Goal: Task Accomplishment & Management: Manage account settings

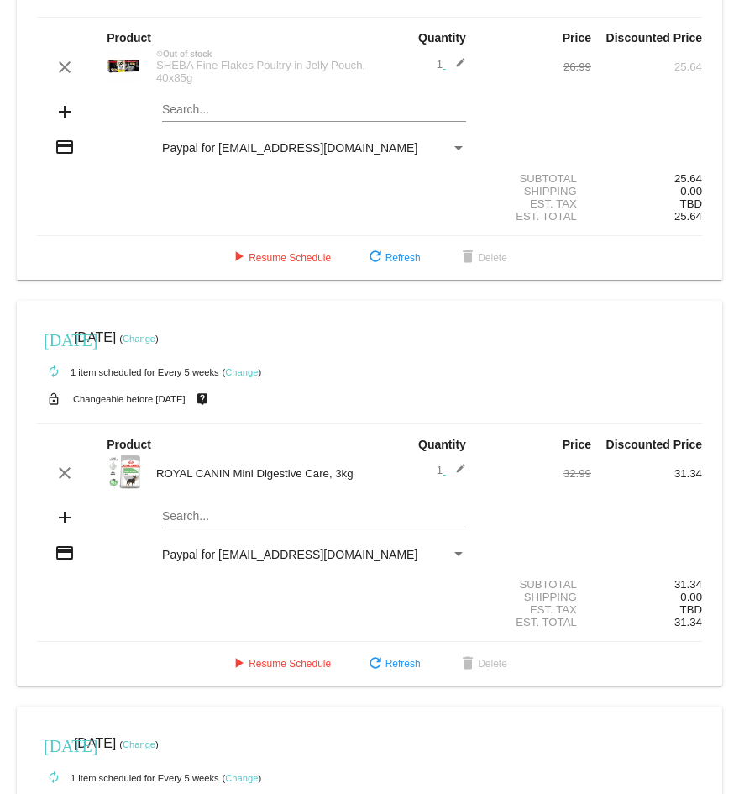
scroll to position [26, 0]
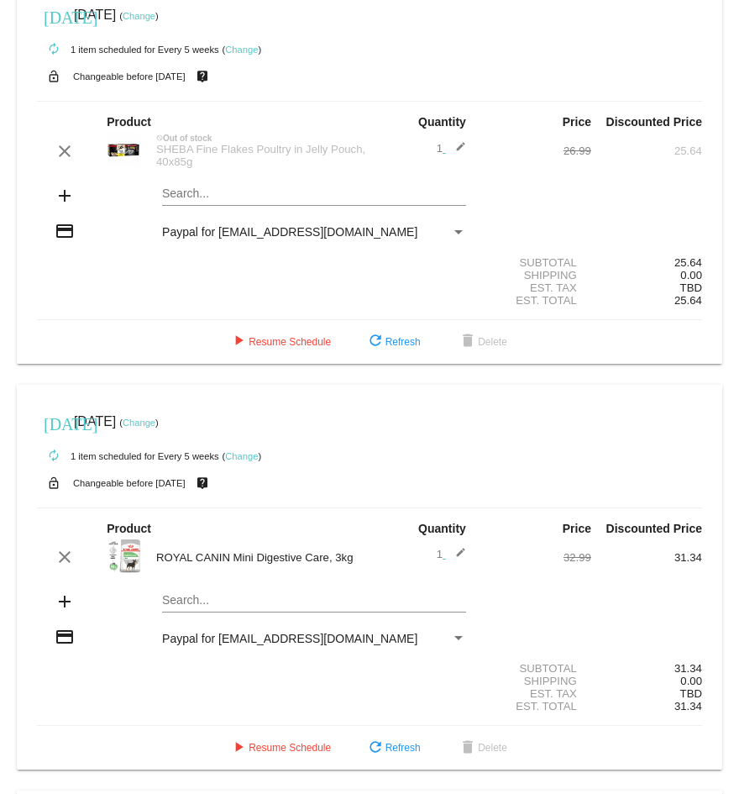
drag, startPoint x: 198, startPoint y: 166, endPoint x: 163, endPoint y: 153, distance: 37.8
click at [163, 153] on div "SHEBA Fine Flakes Poultry in Jelly Pouch, 40x85g" at bounding box center [259, 155] width 222 height 25
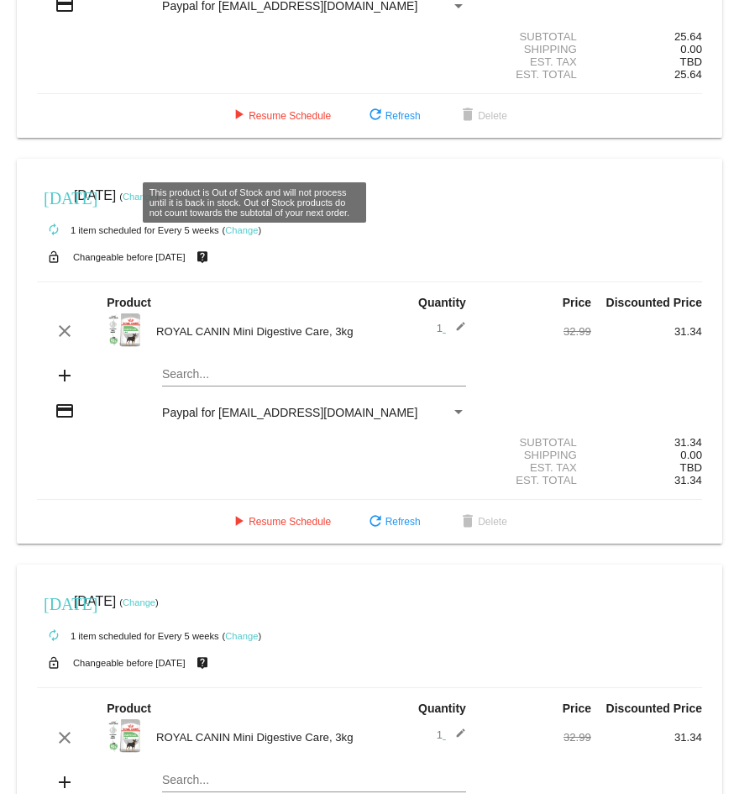
scroll to position [420, 0]
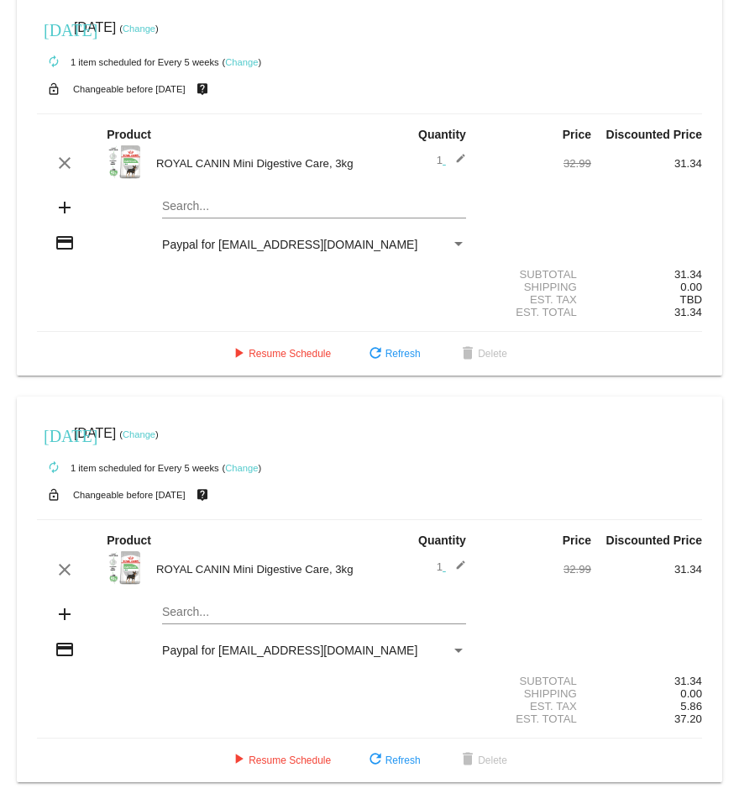
click at [196, 208] on mat-card "[DATE] [DATE] ( Change ) autorenew 1 item scheduled for Every 5 weeks ( Change …" at bounding box center [370, 184] width 706 height 386
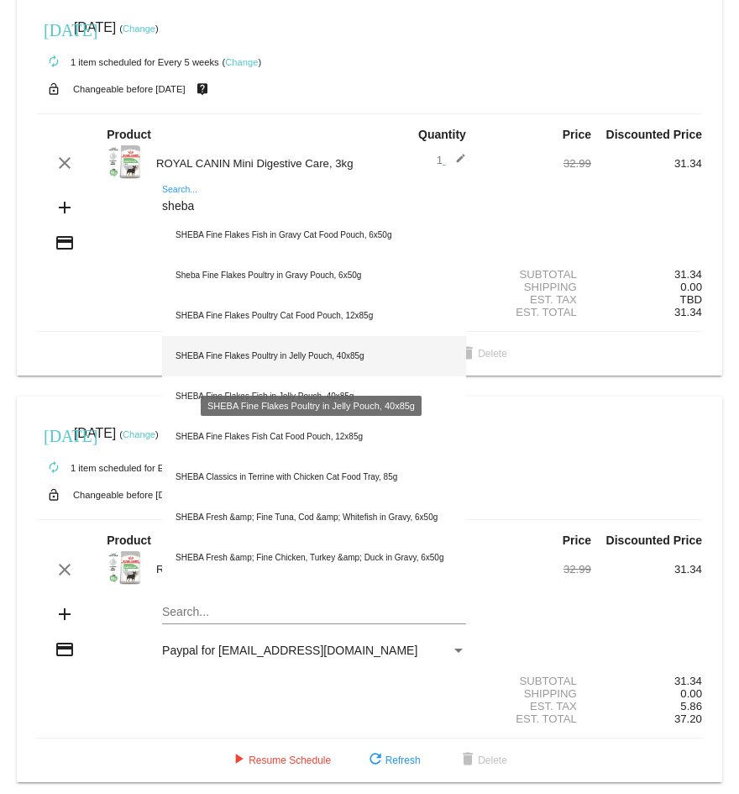
type input "sheba"
click at [233, 360] on div "SHEBA Fine Flakes Poultry in Jelly Pouch, 40x85g" at bounding box center [314, 356] width 304 height 40
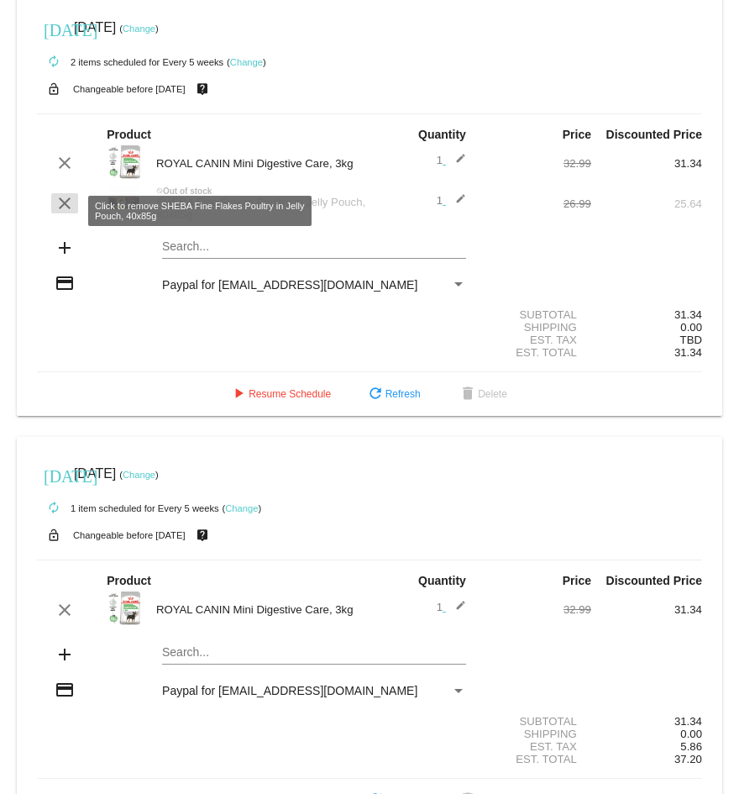
click at [60, 211] on mat-icon "clear" at bounding box center [65, 203] width 20 height 20
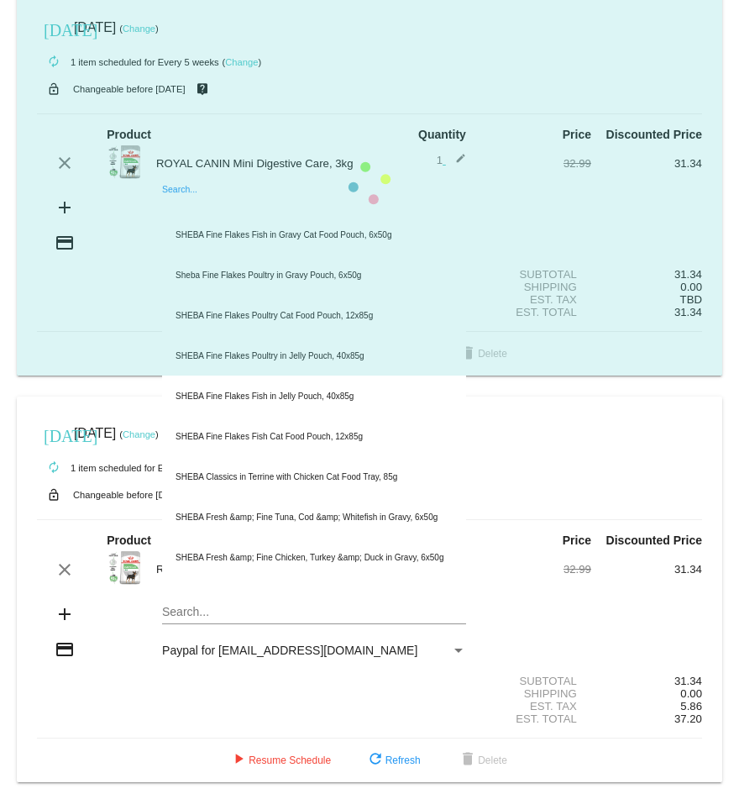
click at [186, 214] on mat-card "[DATE] [DATE] ( Change ) autorenew 1 item scheduled for Every 5 weeks ( Change …" at bounding box center [370, 184] width 706 height 386
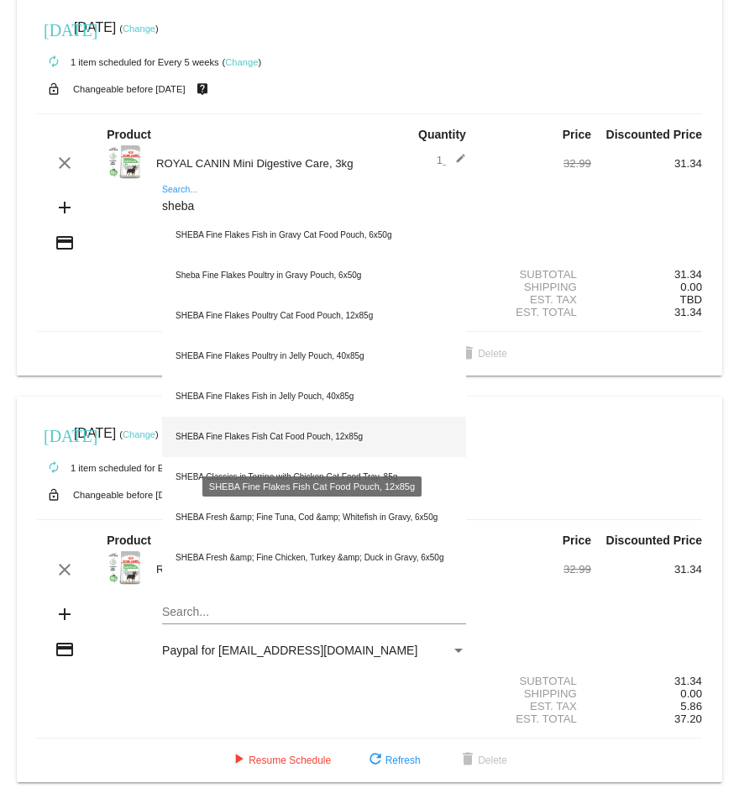
scroll to position [446, 0]
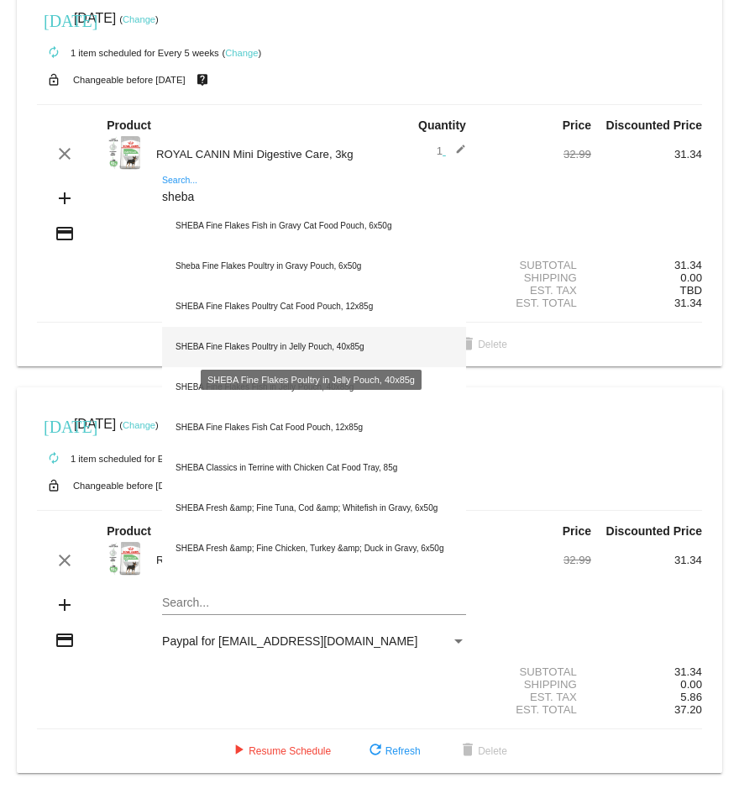
type input "sheba"
click at [253, 339] on div "SHEBA Fine Flakes Poultry in Jelly Pouch, 40x85g" at bounding box center [314, 347] width 304 height 40
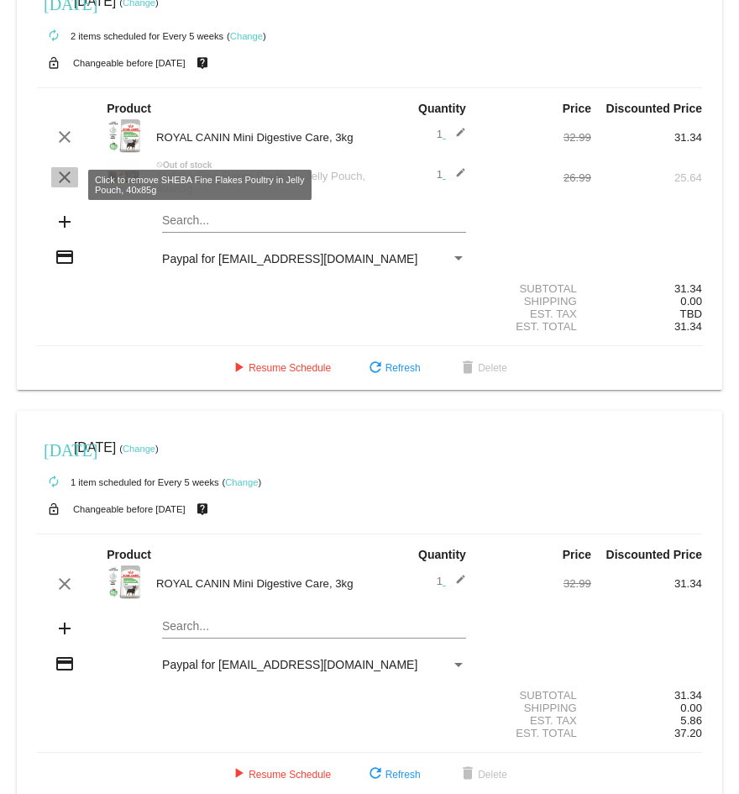
click at [60, 187] on mat-icon "clear" at bounding box center [65, 177] width 20 height 20
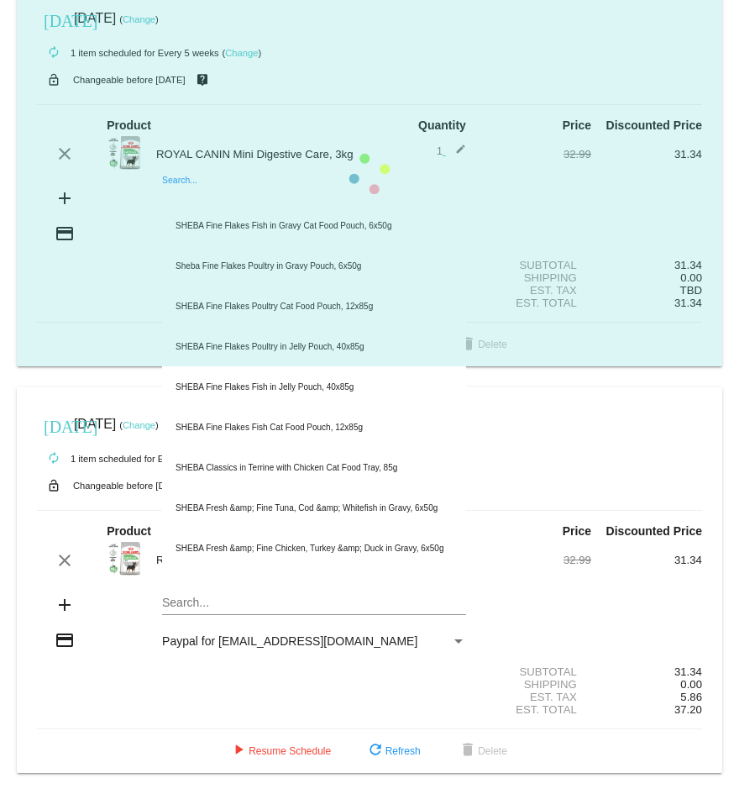
click at [255, 183] on mat-card "[DATE] [DATE] ( Change ) autorenew 1 item scheduled for Every 5 weeks ( Change …" at bounding box center [370, 175] width 706 height 386
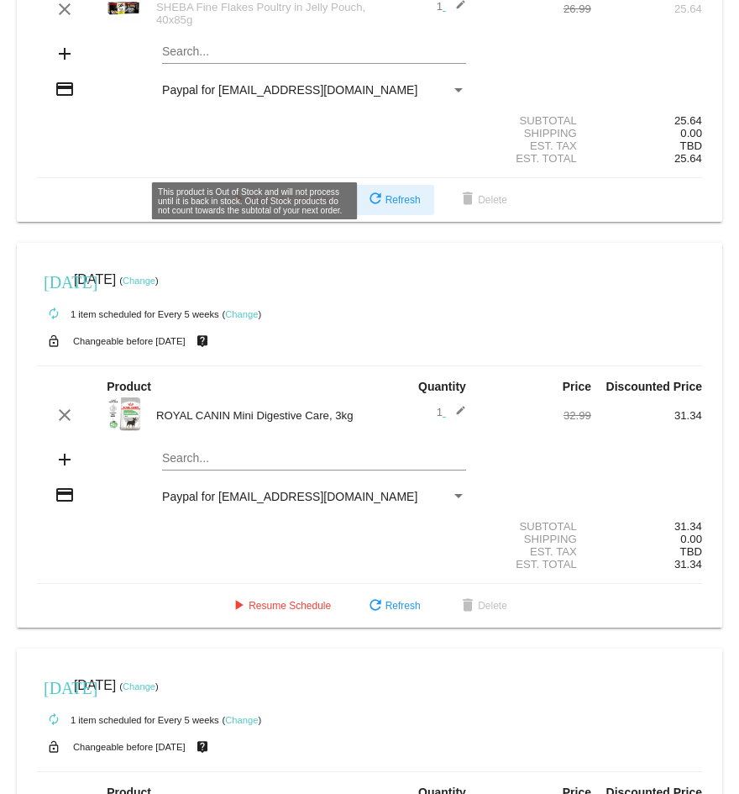
scroll to position [252, 0]
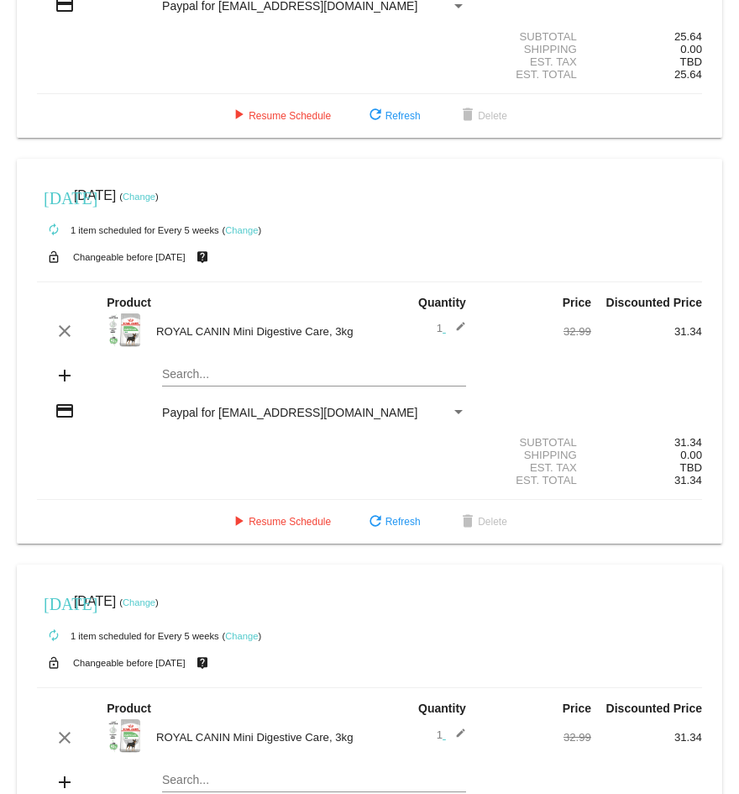
click at [181, 125] on mat-card "[DATE] [DATE] ( Change ) autorenew 1 item scheduled for Every 5 weeks ( Change …" at bounding box center [370, 352] width 706 height 386
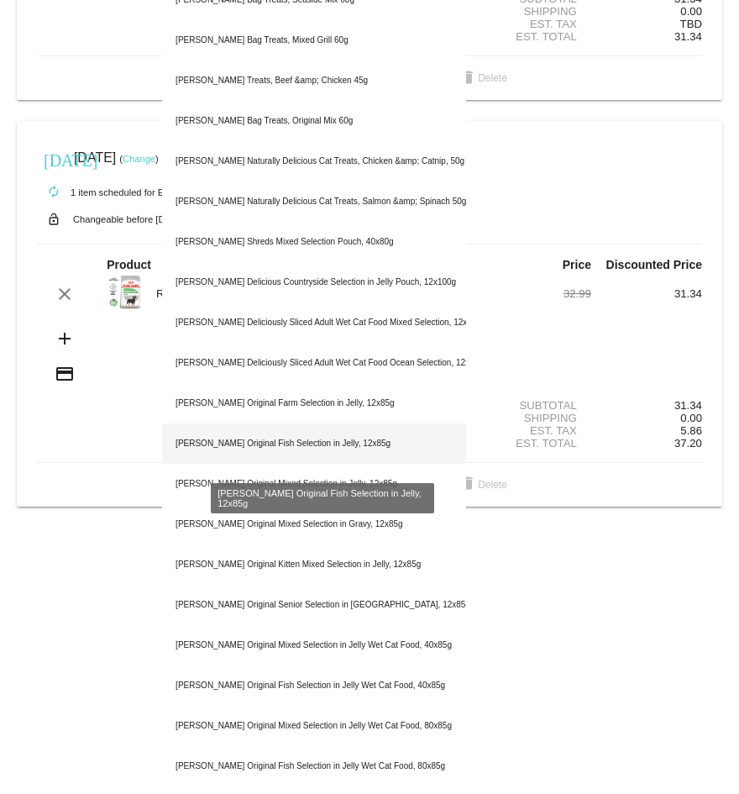
scroll to position [192, 0]
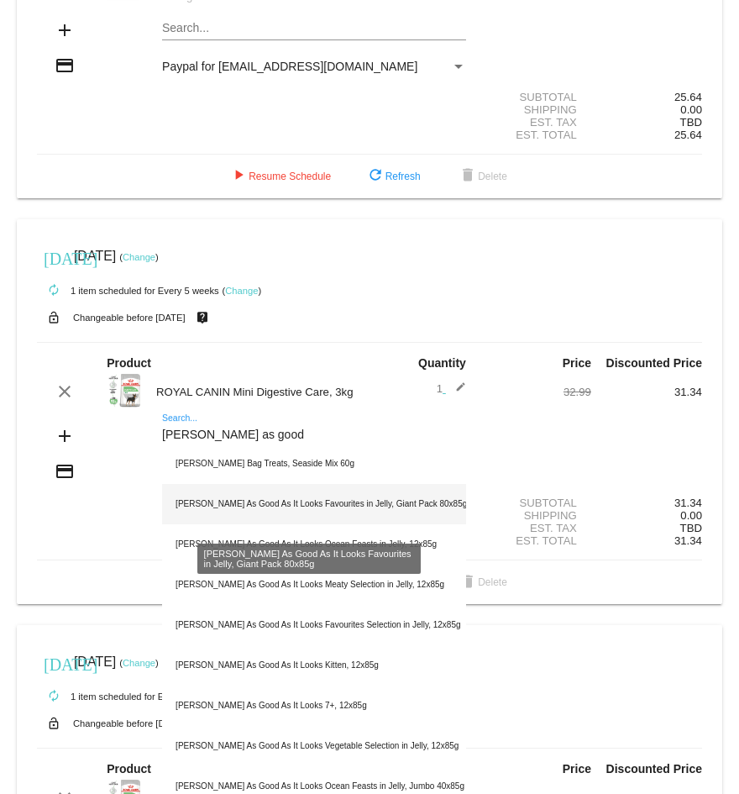
type input "[PERSON_NAME] as good"
click at [292, 125] on div "[PERSON_NAME] As Good As It Looks Favourites in Jelly, Giant Pack 80x85g" at bounding box center [314, 504] width 304 height 40
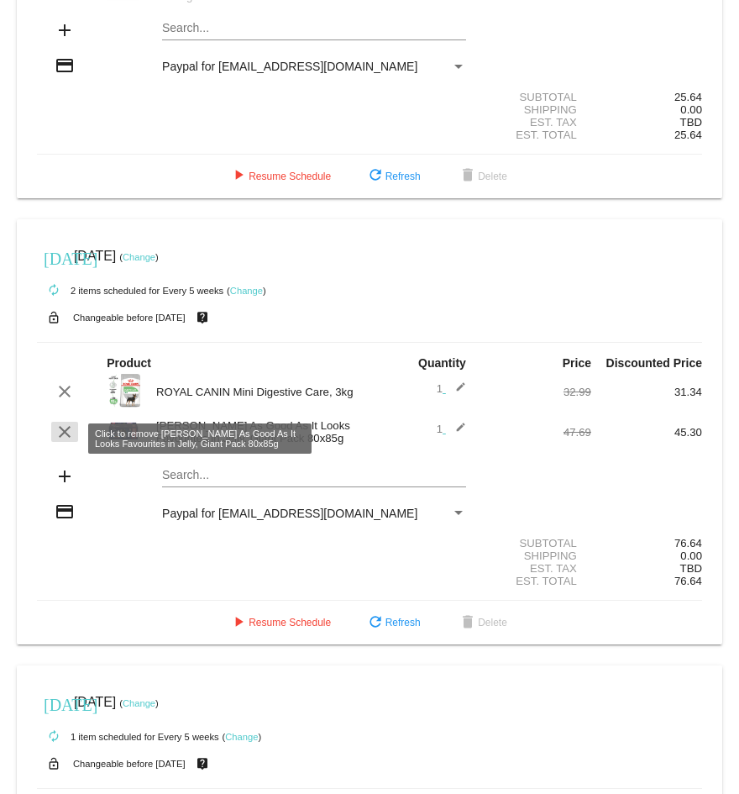
click at [66, 125] on mat-icon "clear" at bounding box center [65, 432] width 20 height 20
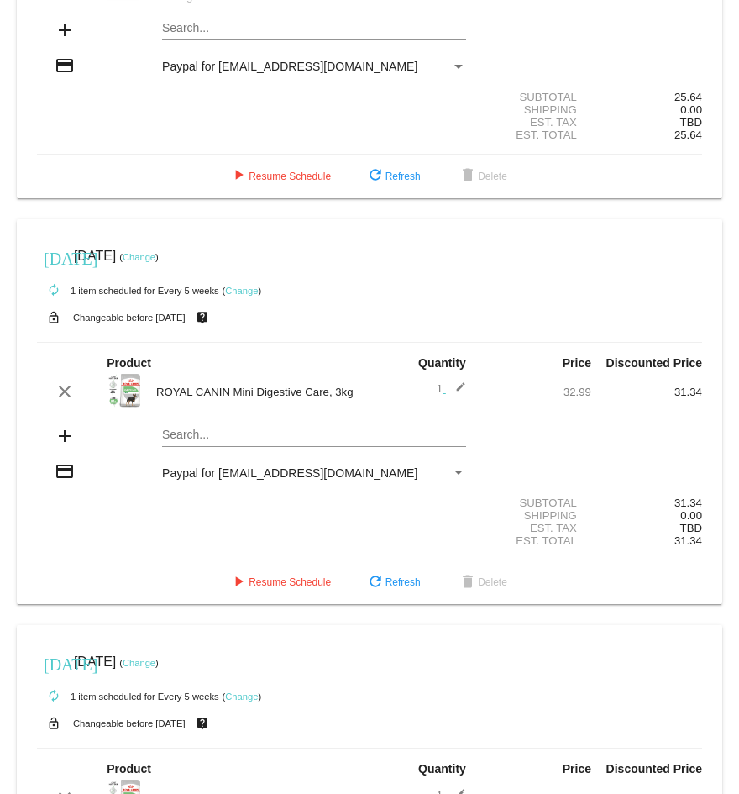
scroll to position [446, 0]
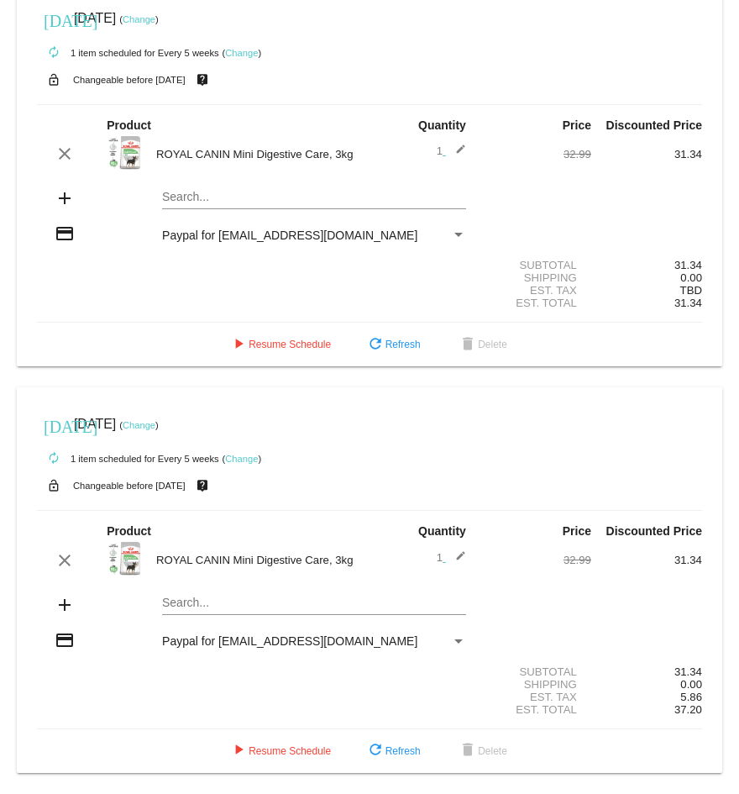
click at [220, 125] on mat-card "[DATE] [DATE] ( Change ) autorenew 1 item scheduled for Every 5 weeks ( Change …" at bounding box center [370, 175] width 706 height 386
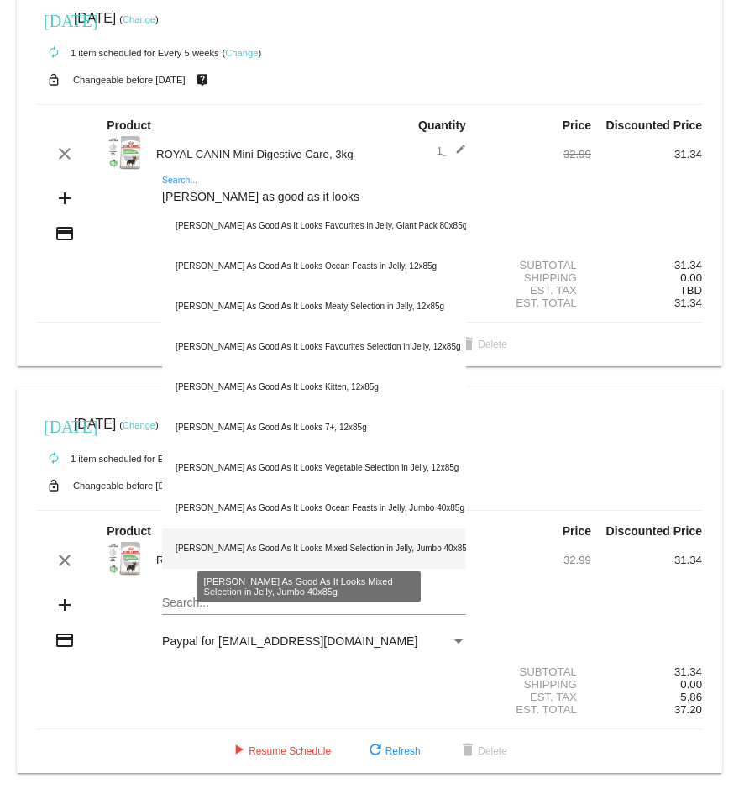
type input "[PERSON_NAME] as good as it looks"
click at [302, 125] on div "[PERSON_NAME] As Good As It Looks Mixed Selection in Jelly, Jumbo 40x85g" at bounding box center [314, 549] width 304 height 40
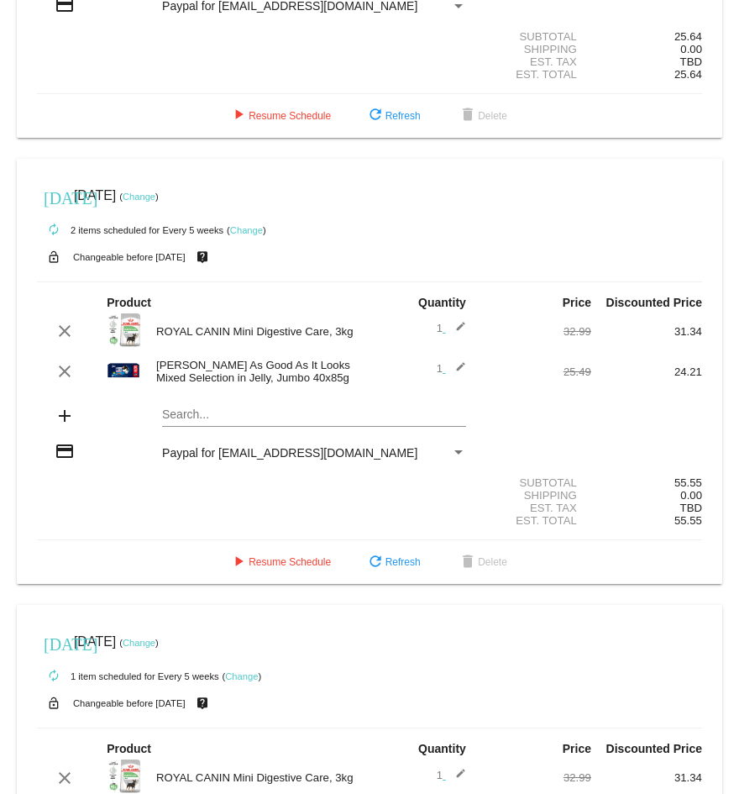
scroll to position [336, 0]
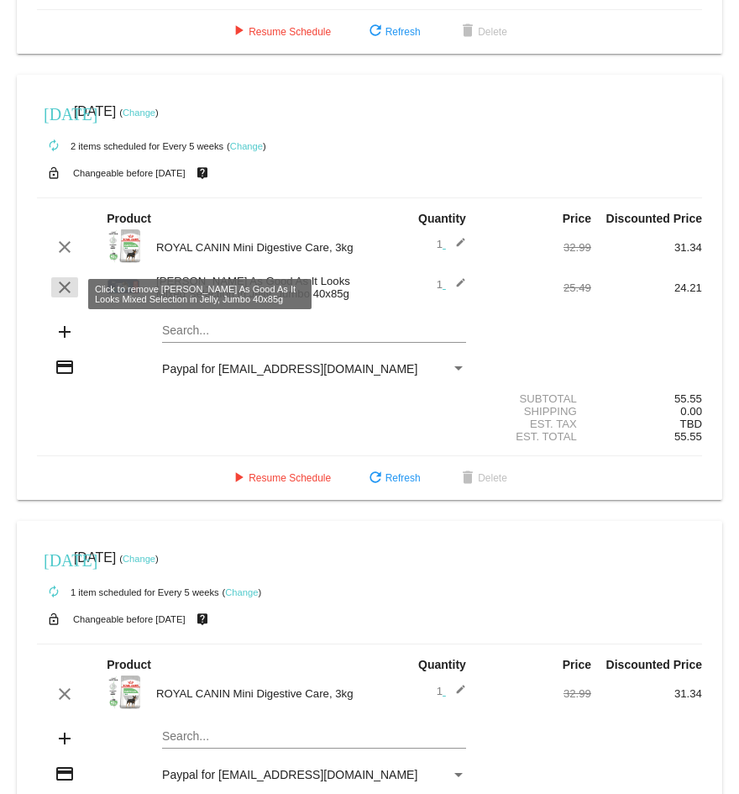
click at [63, 125] on mat-icon "clear" at bounding box center [65, 287] width 20 height 20
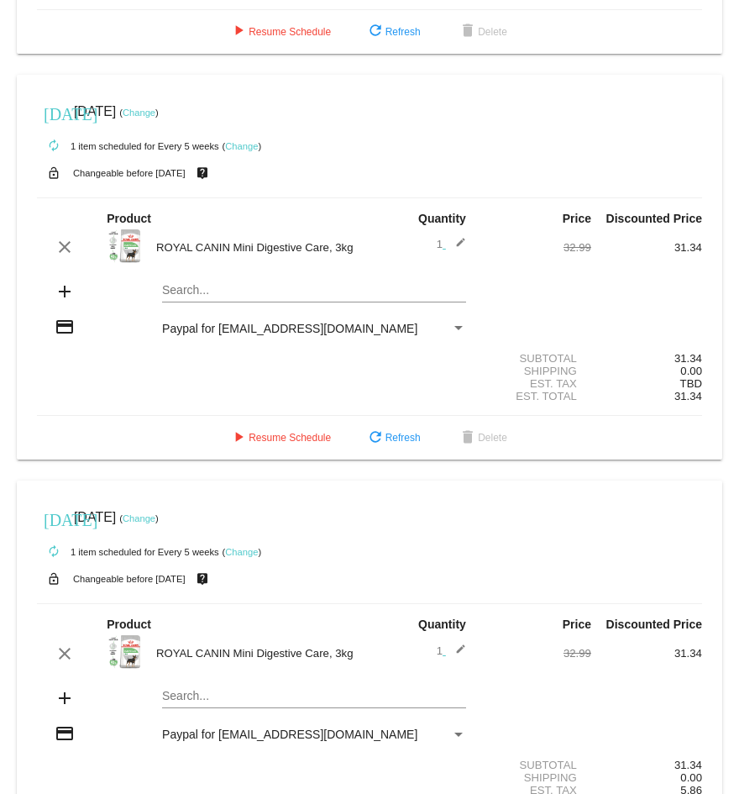
scroll to position [446, 0]
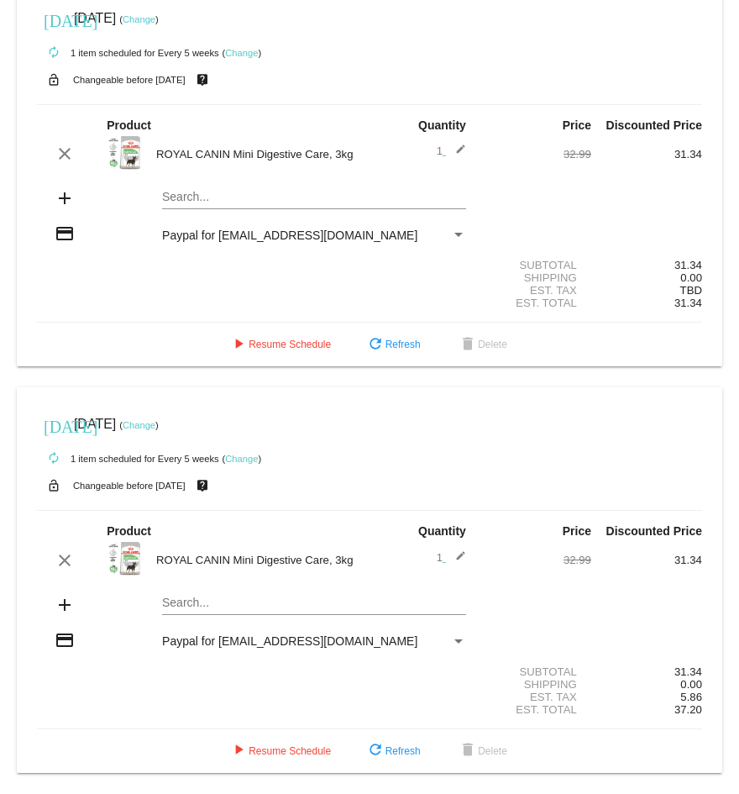
click at [208, 125] on mat-card "[DATE] [DATE] ( Change ) autorenew 1 item scheduled for Every 5 weeks ( Change …" at bounding box center [370, 175] width 706 height 386
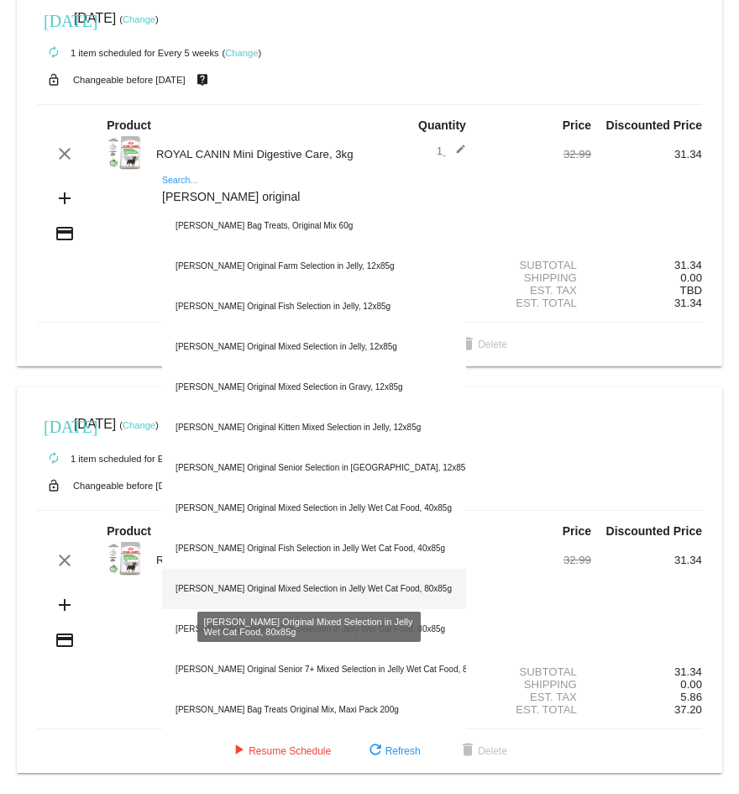
type input "[PERSON_NAME] original"
click at [329, 125] on div "[PERSON_NAME] Original Mixed Selection in Jelly Wet Cat Food, 80x85g" at bounding box center [314, 589] width 304 height 40
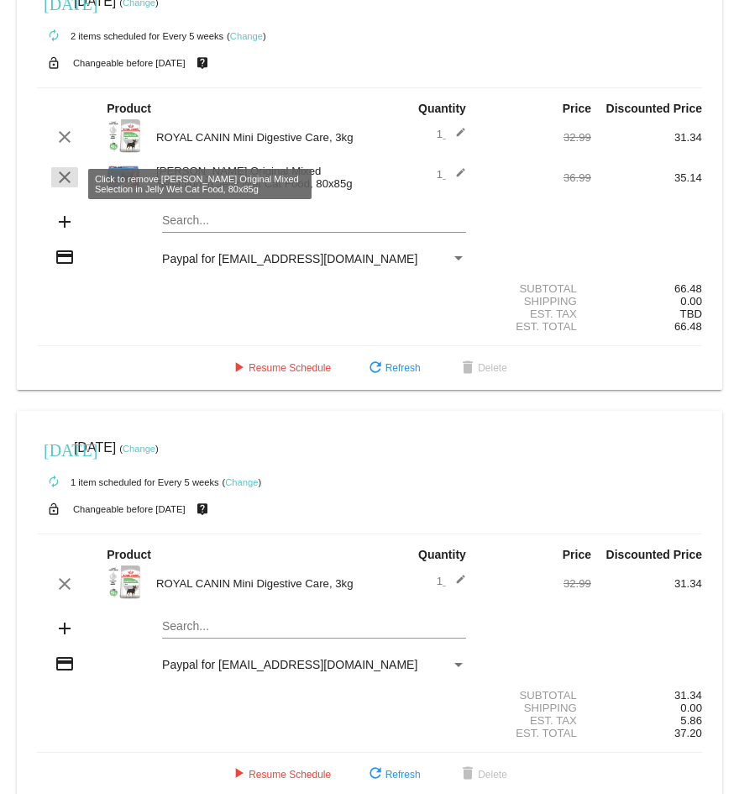
click at [65, 125] on mat-icon "clear" at bounding box center [65, 177] width 20 height 20
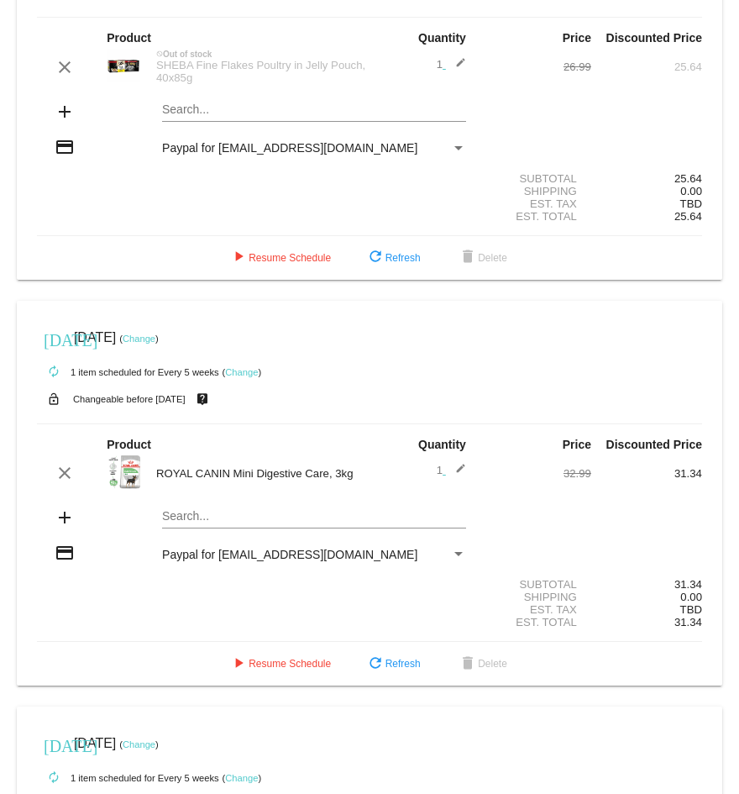
scroll to position [0, 0]
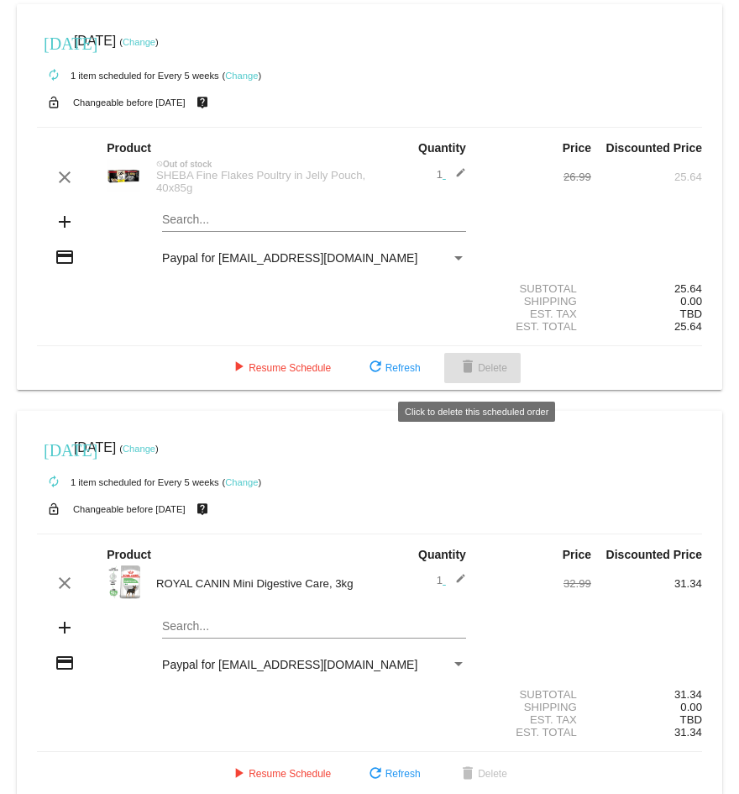
click at [492, 125] on span "delete Delete" at bounding box center [483, 368] width 50 height 12
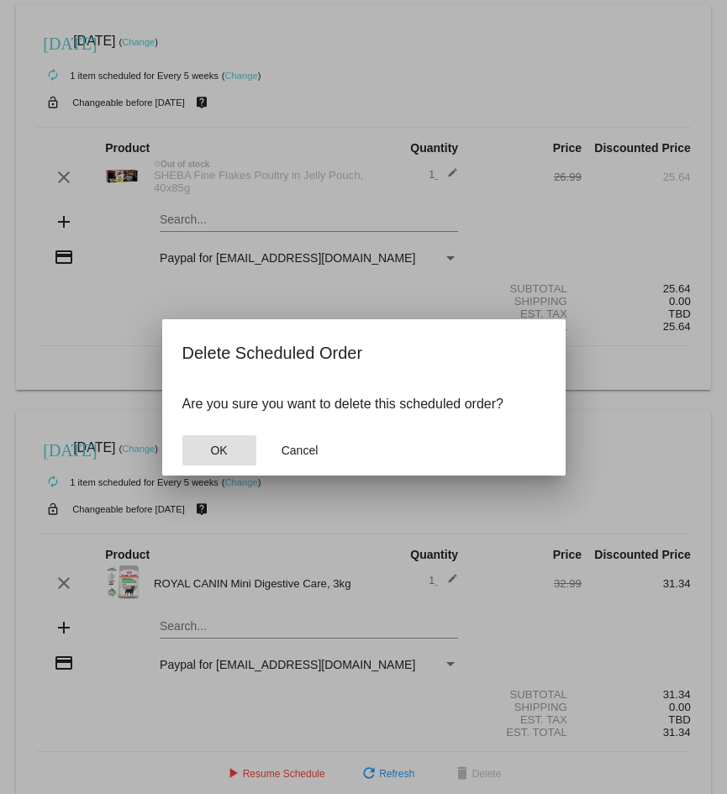
click at [230, 125] on button "OK" at bounding box center [219, 450] width 74 height 30
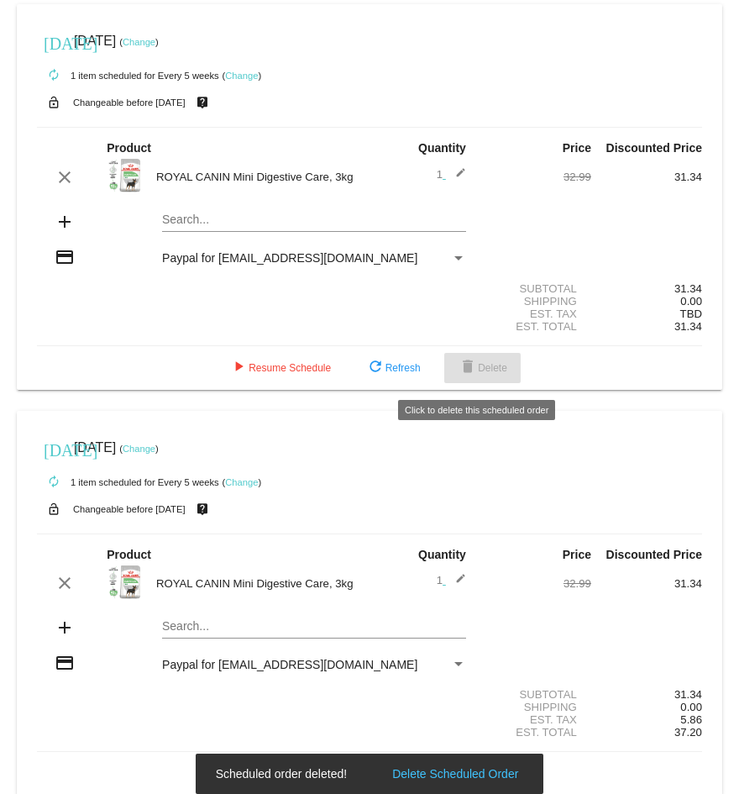
click at [475, 125] on span "delete Delete" at bounding box center [483, 368] width 50 height 12
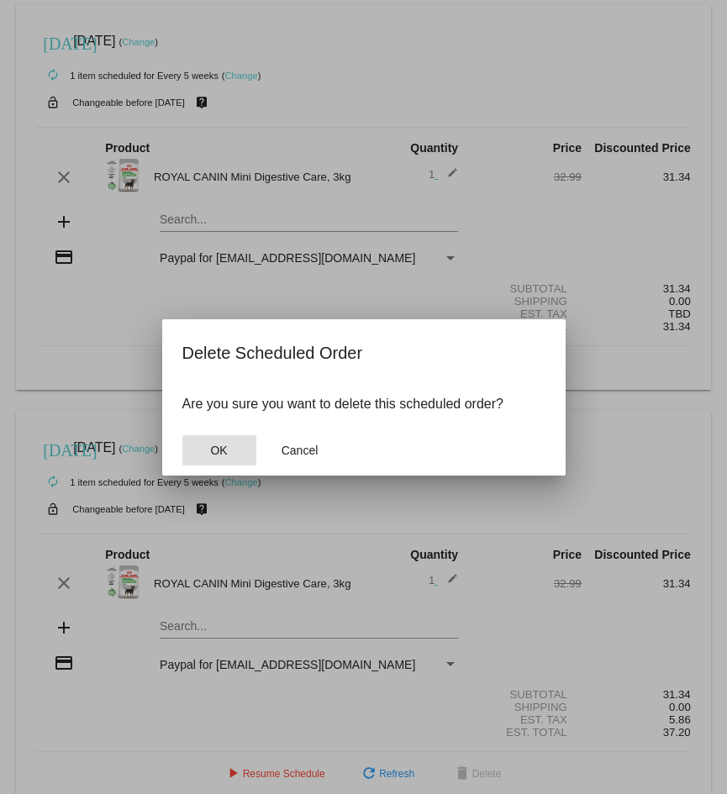
click at [223, 125] on span "OK" at bounding box center [218, 450] width 17 height 13
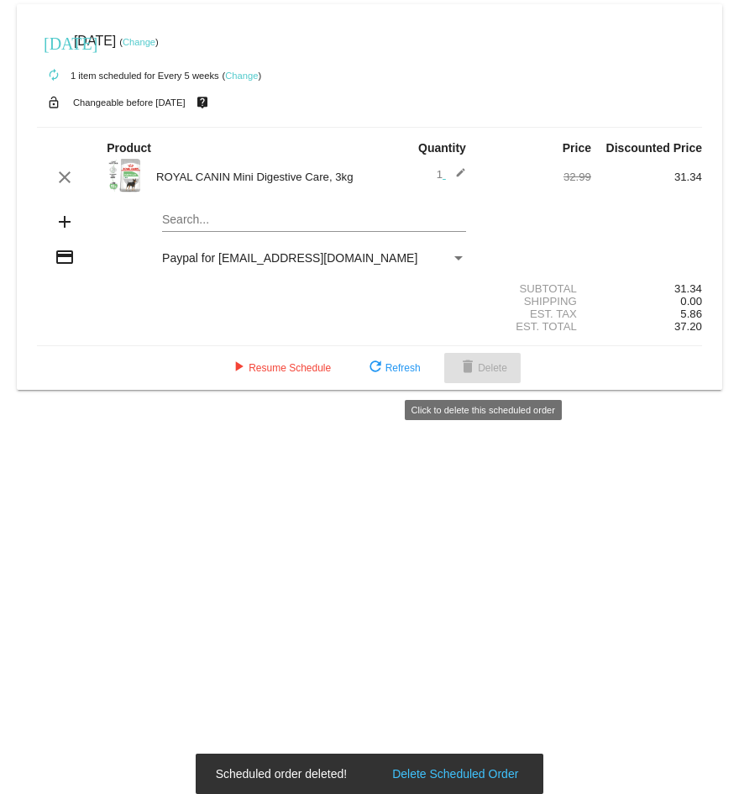
click at [496, 125] on span "delete Delete" at bounding box center [483, 368] width 50 height 12
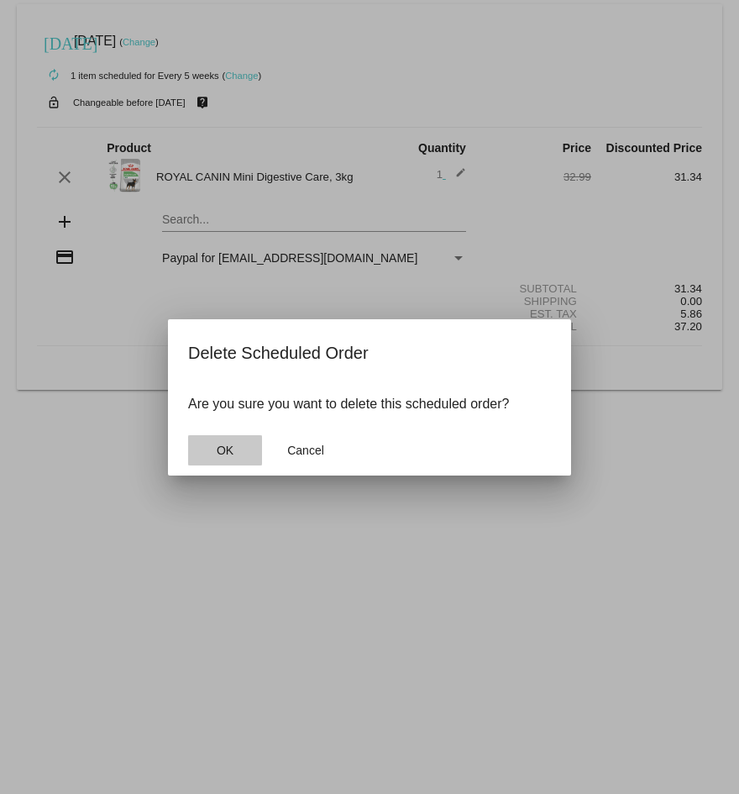
click at [229, 125] on span "OK" at bounding box center [225, 450] width 17 height 13
